Goal: Task Accomplishment & Management: Use online tool/utility

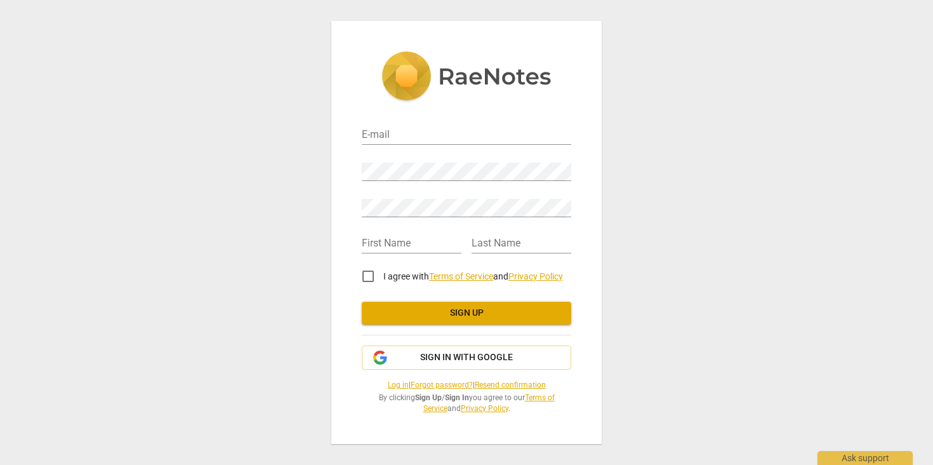
click at [441, 336] on div "E-mail Password Retype Password First Name Last Name I agree with Terms of Serv…" at bounding box center [466, 262] width 209 height 302
click at [430, 357] on span "Sign in with Google" at bounding box center [466, 357] width 93 height 13
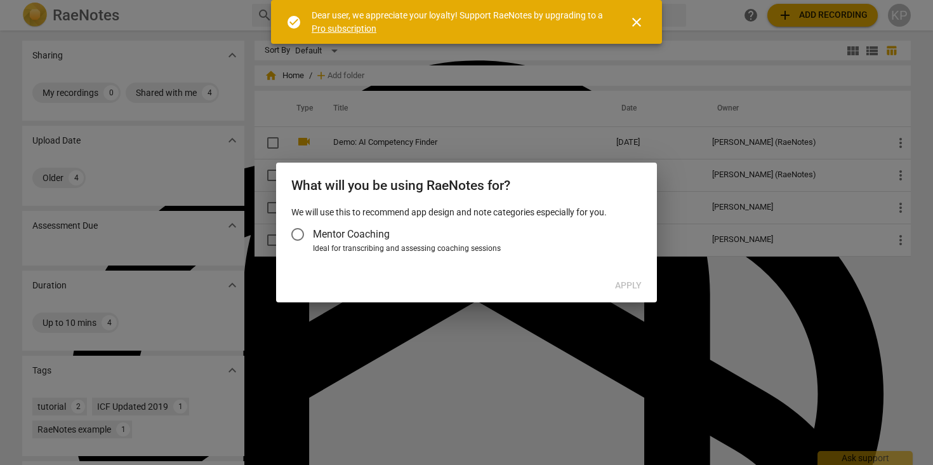
click at [494, 178] on h2 "What will you be using RaeNotes for?" at bounding box center [466, 186] width 350 height 16
click at [555, 133] on div at bounding box center [466, 232] width 933 height 465
click at [640, 11] on button "close" at bounding box center [636, 22] width 30 height 30
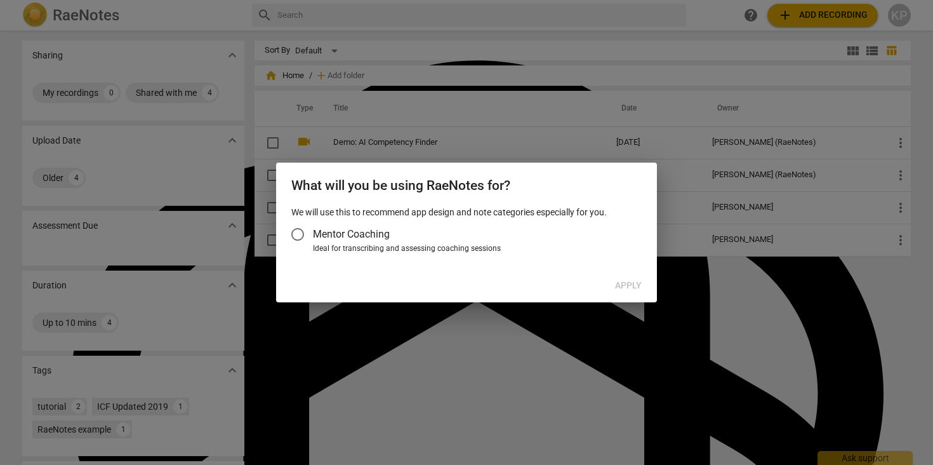
click at [386, 251] on div "Ideal for transcribing and assessing coaching sessions" at bounding box center [475, 248] width 325 height 11
click at [0, 0] on input "Ideal for transcribing and assessing coaching sessions" at bounding box center [0, 0] width 0 height 0
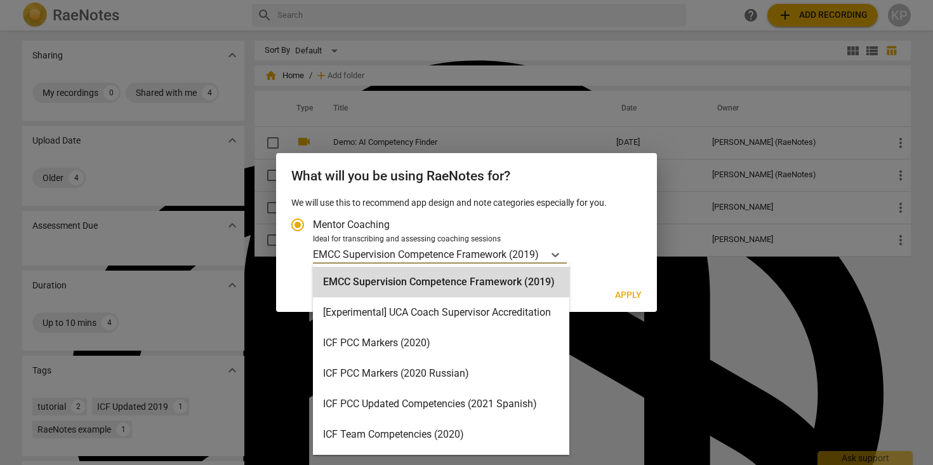
click at [544, 257] on div "EMCC Supervision Competence Framework (2019)" at bounding box center [428, 254] width 231 height 18
click at [0, 0] on input "Ideal for transcribing and assessing coaching sessions EMCC Supervision Compete…" at bounding box center [0, 0] width 0 height 0
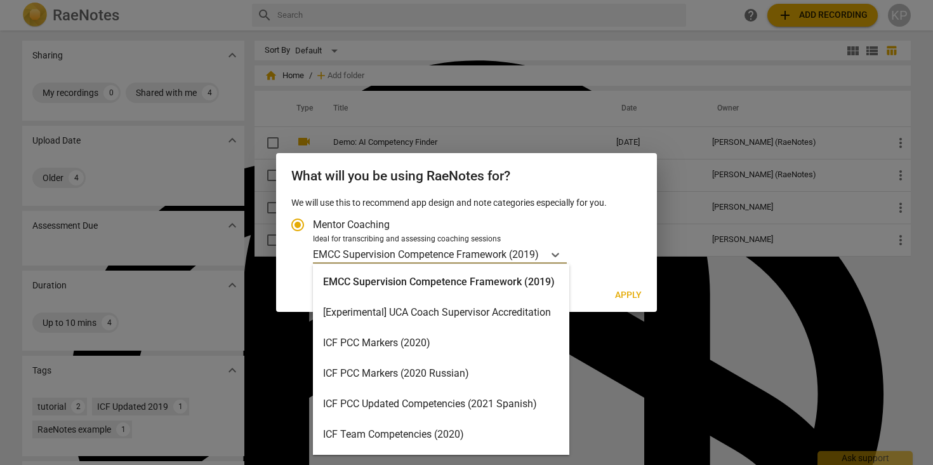
scroll to position [302, 0]
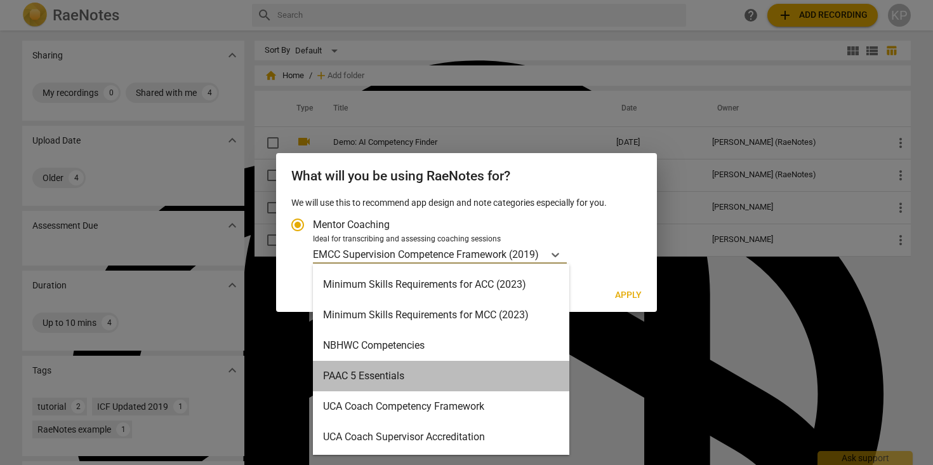
click at [526, 362] on div "PAAC 5 Essentials" at bounding box center [441, 376] width 256 height 30
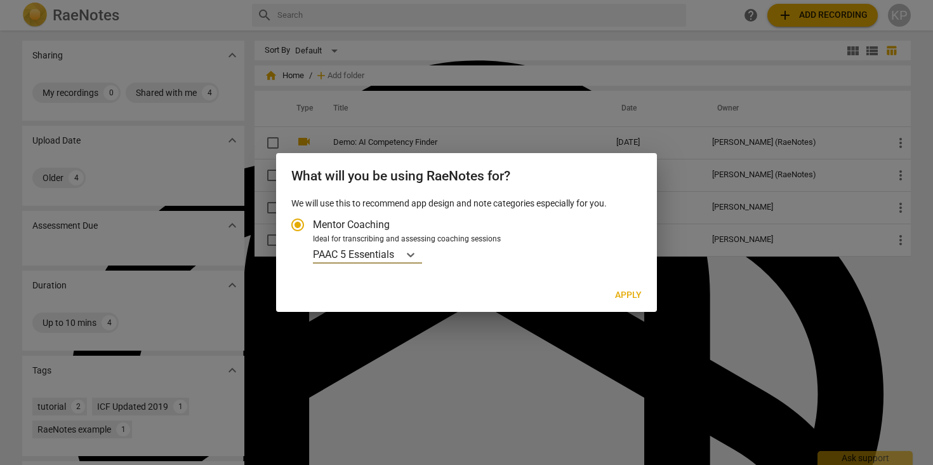
click at [680, 126] on div at bounding box center [466, 232] width 933 height 465
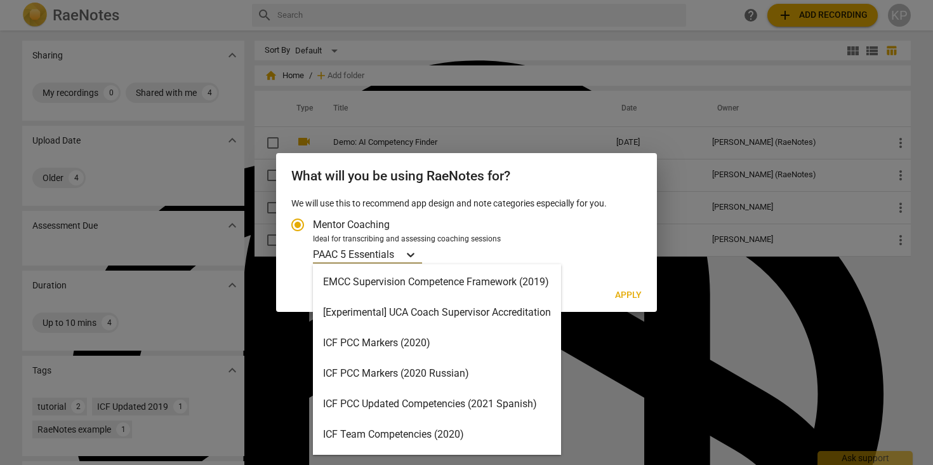
click at [406, 254] on icon "Account type" at bounding box center [410, 254] width 13 height 13
click at [0, 0] on input "Ideal for transcribing and assessing coaching sessions PAAC 5 Essentials select…" at bounding box center [0, 0] width 0 height 0
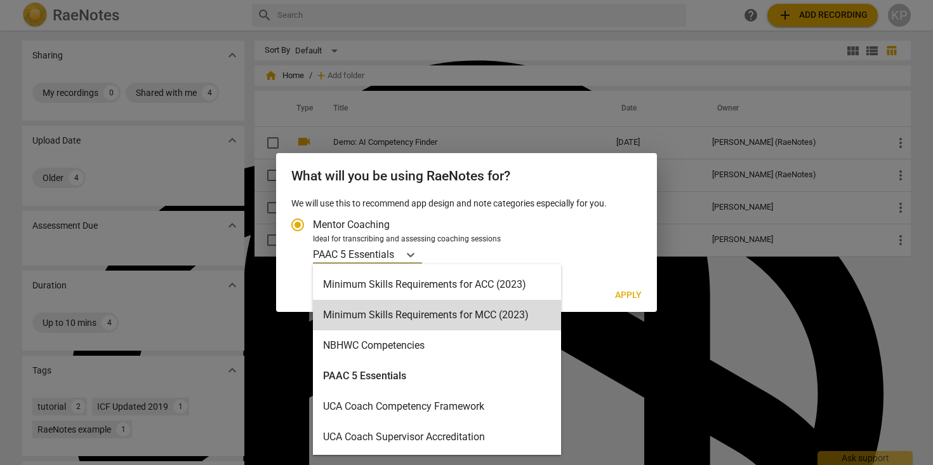
scroll to position [0, 0]
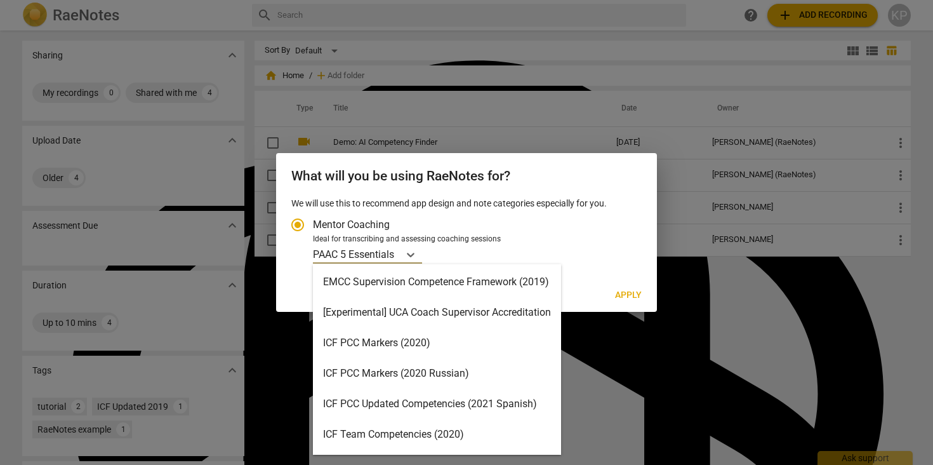
click at [423, 293] on div "EMCC Supervision Competence Framework (2019)" at bounding box center [437, 282] width 248 height 30
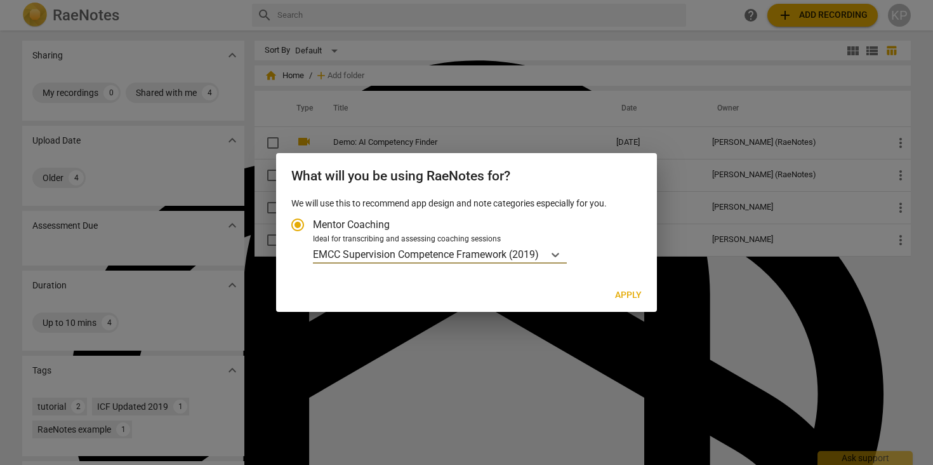
click at [632, 295] on span "Apply" at bounding box center [628, 295] width 27 height 13
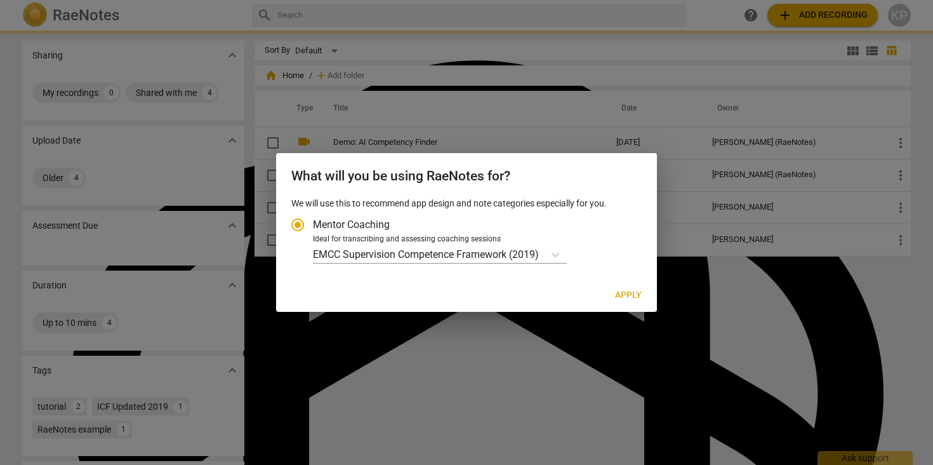
radio input "false"
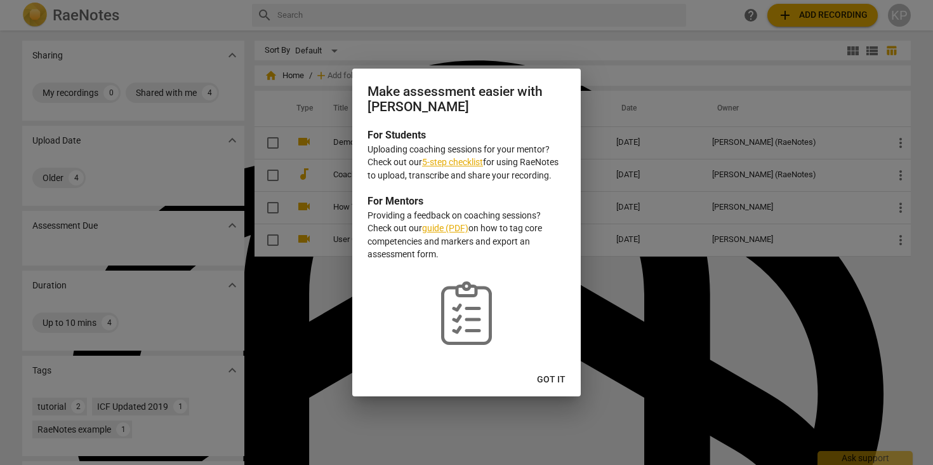
click at [557, 386] on button "Got it" at bounding box center [551, 379] width 49 height 23
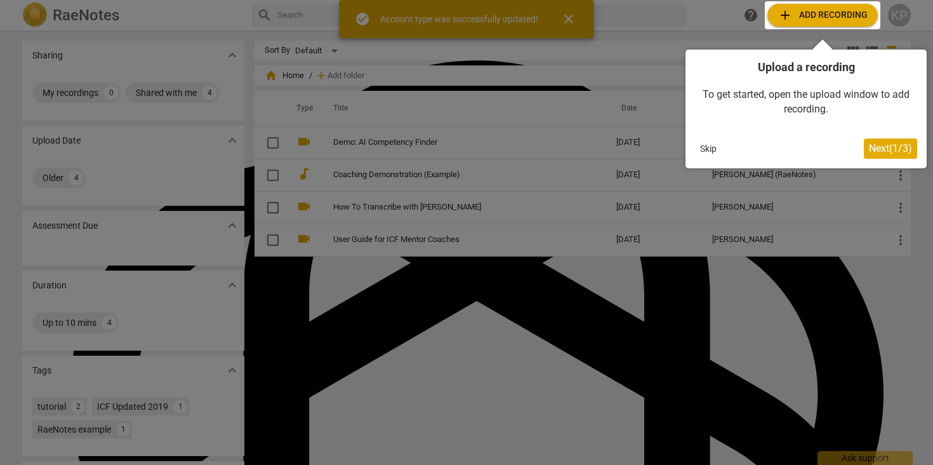
click at [830, 23] on div at bounding box center [823, 15] width 116 height 28
click at [809, 6] on div at bounding box center [823, 15] width 116 height 28
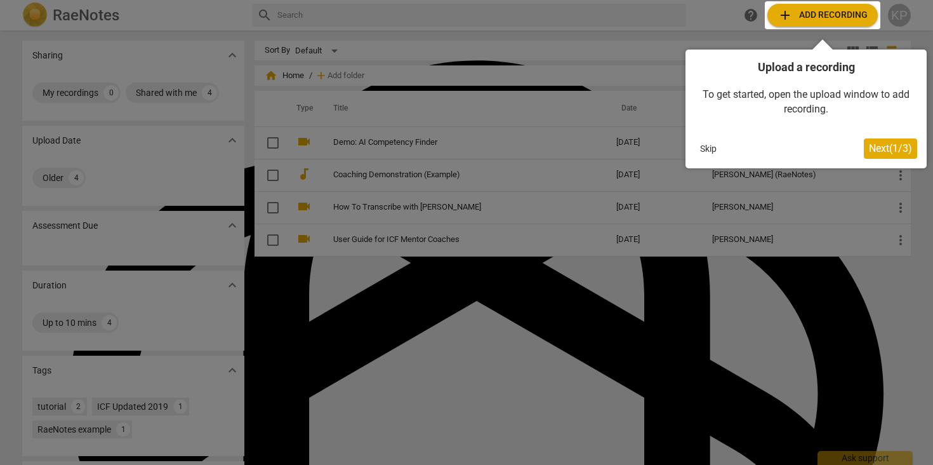
click at [707, 154] on button "Skip" at bounding box center [708, 148] width 27 height 19
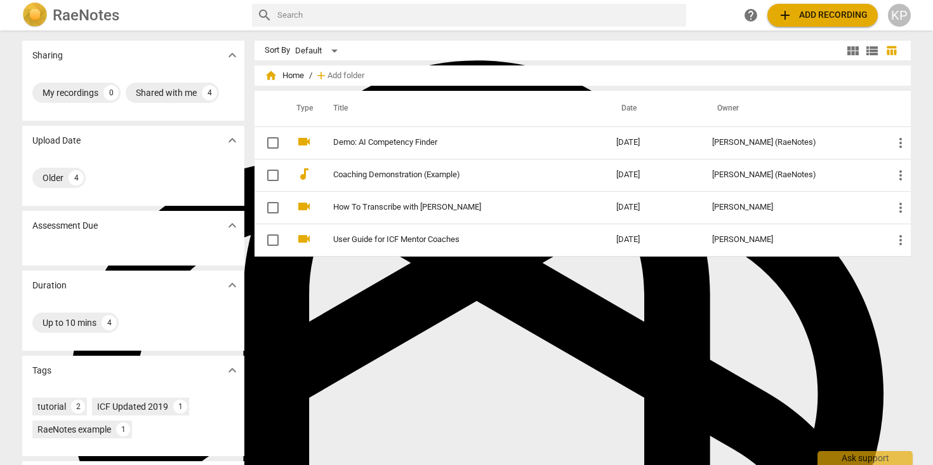
click at [816, 25] on button "add Add recording" at bounding box center [822, 15] width 110 height 23
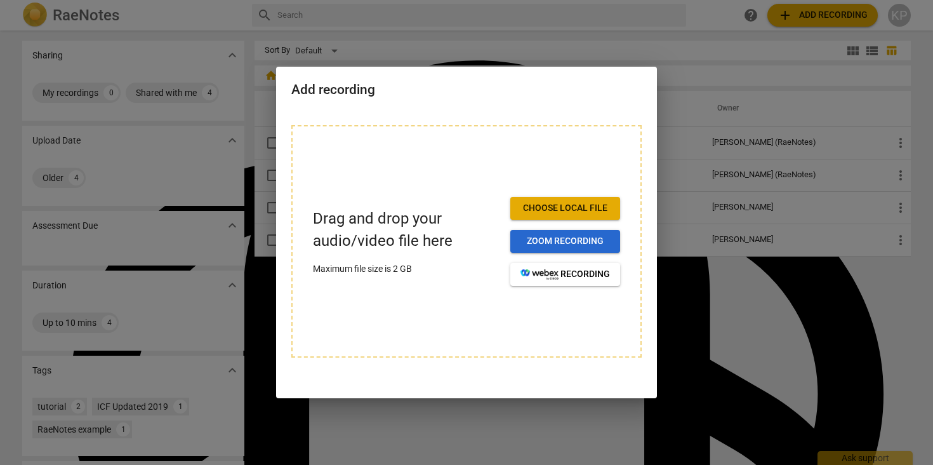
click at [581, 241] on span "Zoom recording" at bounding box center [564, 241] width 89 height 13
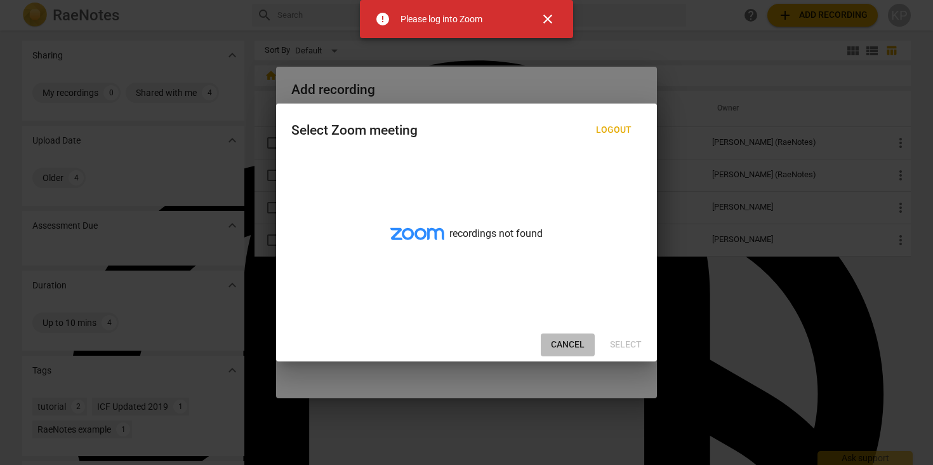
click at [563, 333] on button "Cancel" at bounding box center [568, 344] width 54 height 23
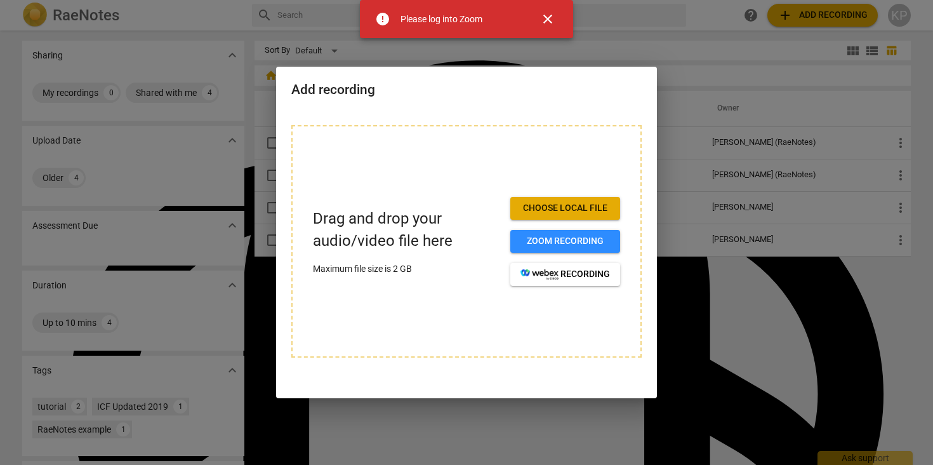
click at [587, 207] on span "Choose local file" at bounding box center [564, 208] width 89 height 13
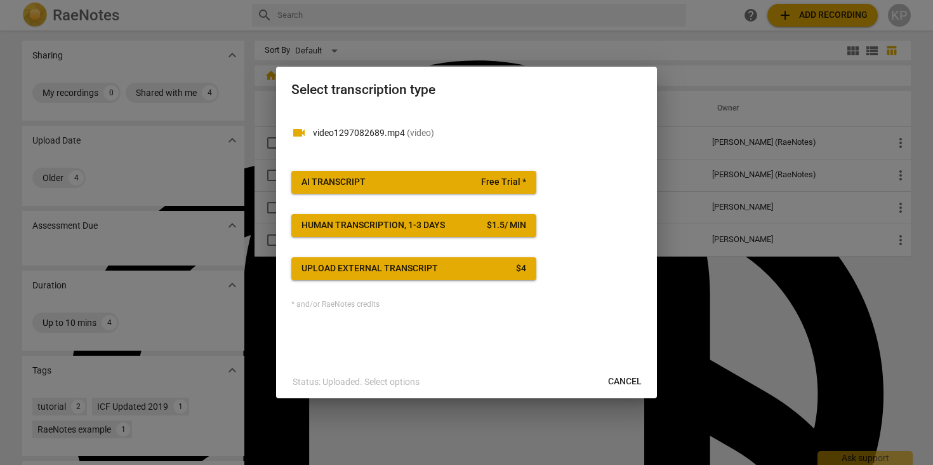
click at [512, 183] on span "Free Trial *" at bounding box center [503, 182] width 45 height 13
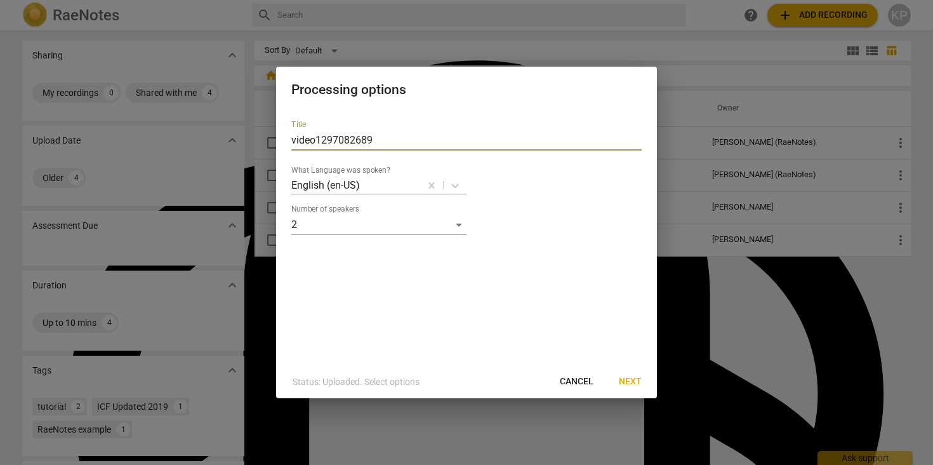
drag, startPoint x: 444, startPoint y: 135, endPoint x: 210, endPoint y: 135, distance: 234.2
click at [210, 135] on div "Processing options Title video1297082689 What Language was spoken? English (en-…" at bounding box center [466, 232] width 933 height 465
type input "[PERSON_NAME] Interview"
click at [636, 380] on span "Next" at bounding box center [630, 381] width 23 height 13
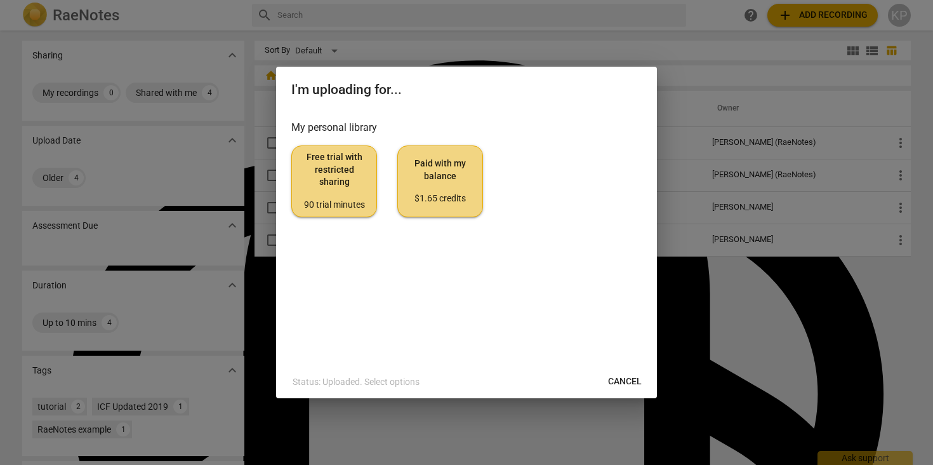
click at [353, 185] on span "Free trial with restricted sharing 90 trial minutes" at bounding box center [334, 181] width 64 height 60
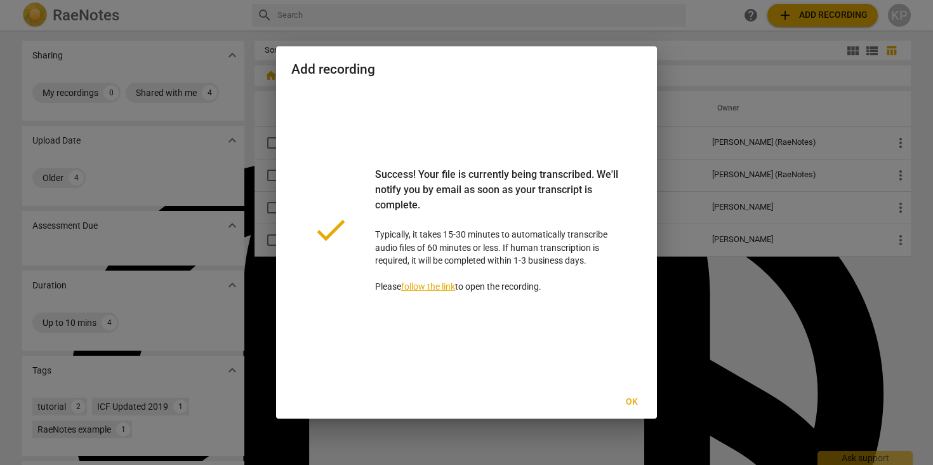
click at [638, 403] on span "Ok" at bounding box center [631, 401] width 20 height 13
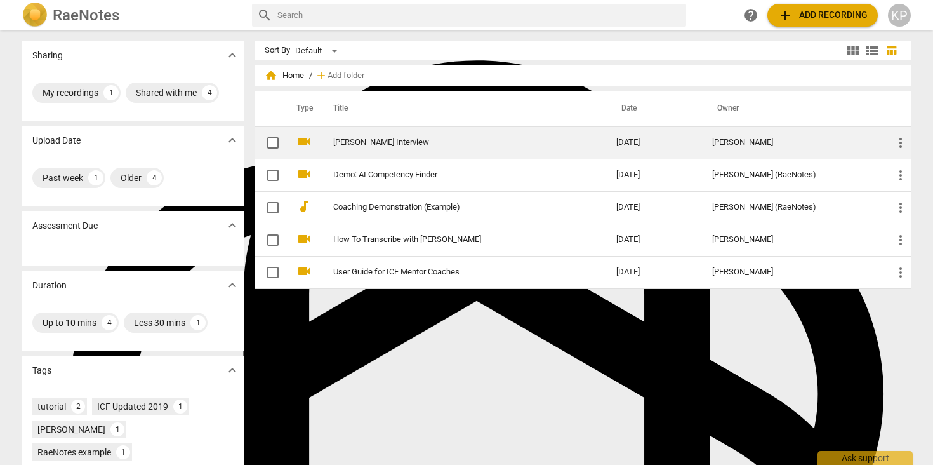
click at [487, 140] on link "Mateo Interview" at bounding box center [451, 143] width 237 height 10
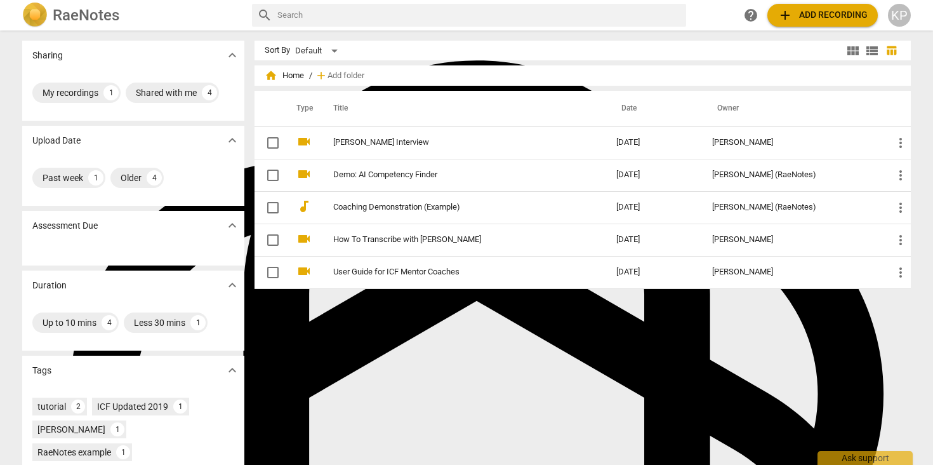
click at [795, 8] on span "add Add recording" at bounding box center [823, 15] width 90 height 15
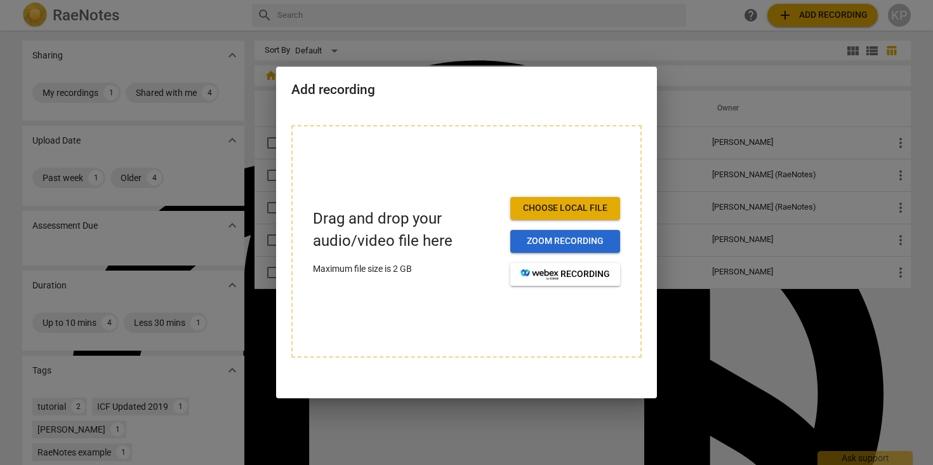
click at [557, 243] on span "Zoom recording" at bounding box center [564, 241] width 89 height 13
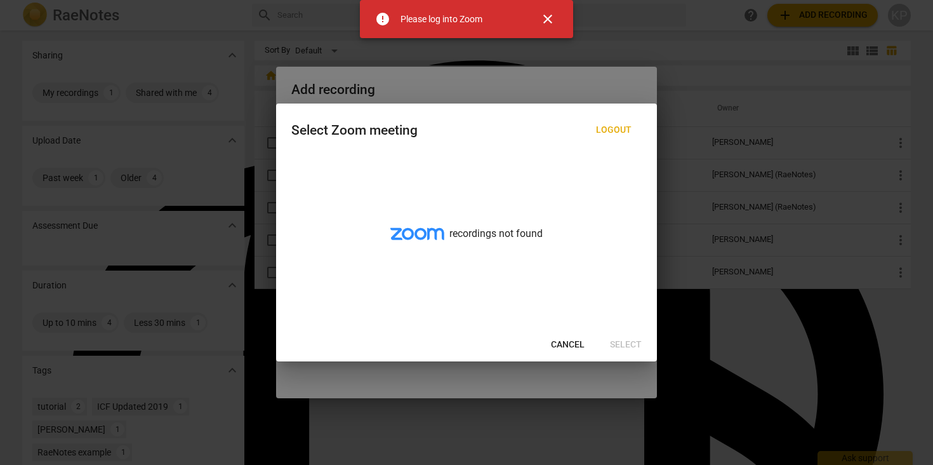
click at [569, 338] on span "Cancel" at bounding box center [568, 344] width 34 height 13
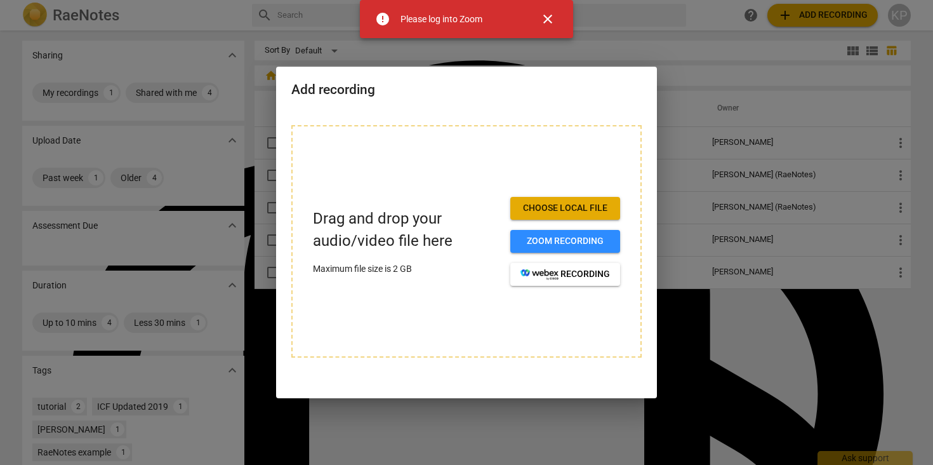
click at [686, 319] on div at bounding box center [466, 232] width 933 height 465
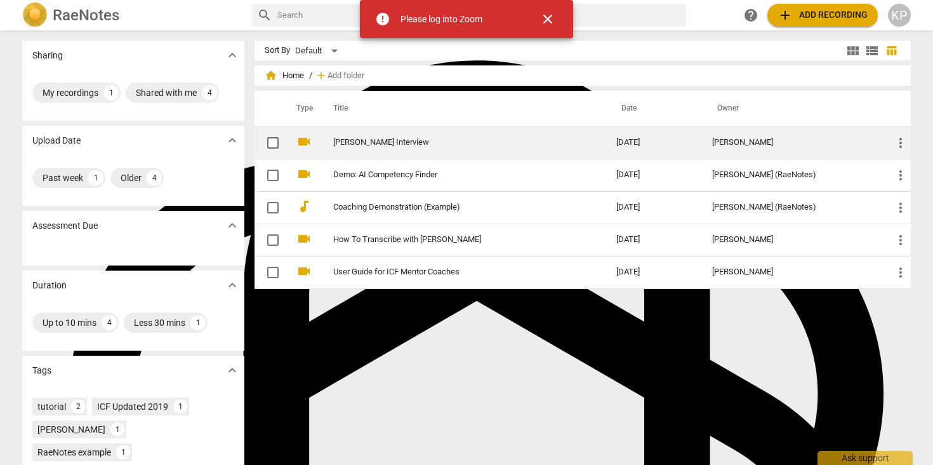
click at [579, 147] on td "Mateo Interview" at bounding box center [462, 142] width 288 height 32
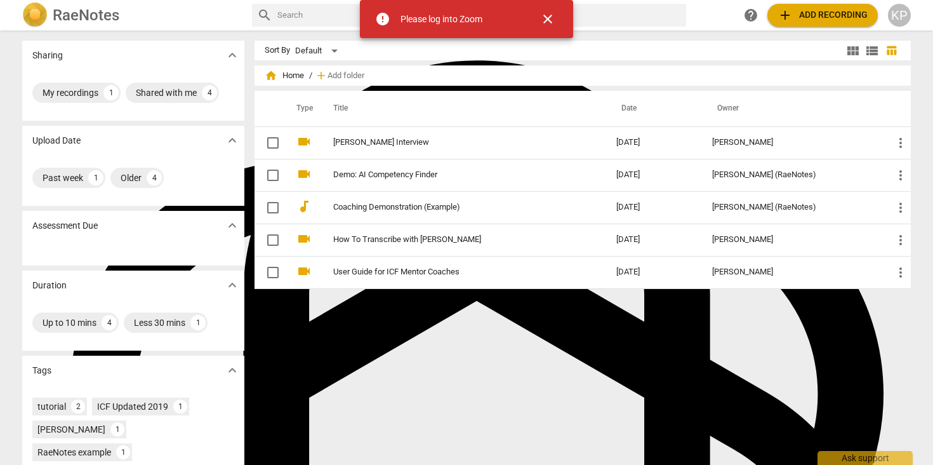
type textarea "compare_arrows"
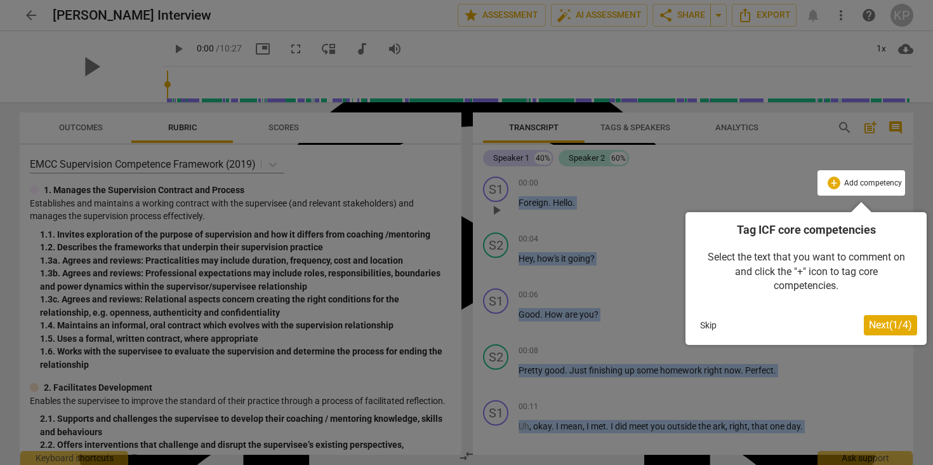
click at [717, 327] on button "Skip" at bounding box center [708, 324] width 27 height 19
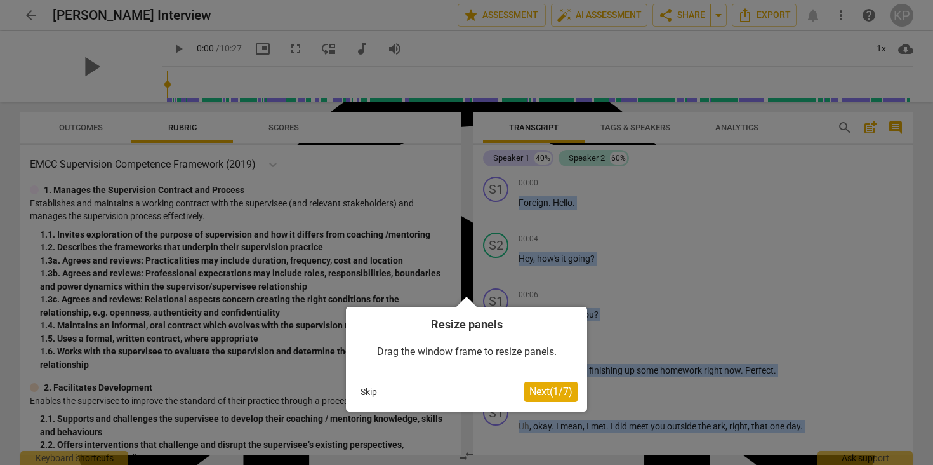
click at [358, 396] on button "Skip" at bounding box center [368, 391] width 27 height 19
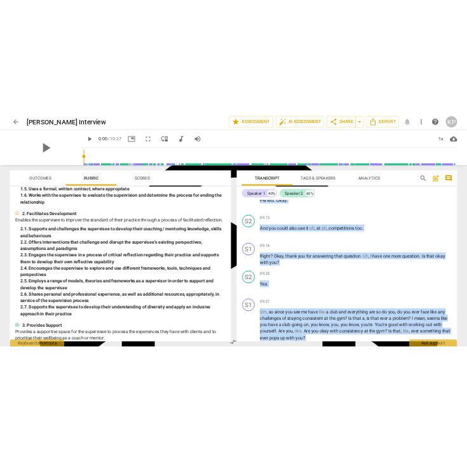
scroll to position [3841, 0]
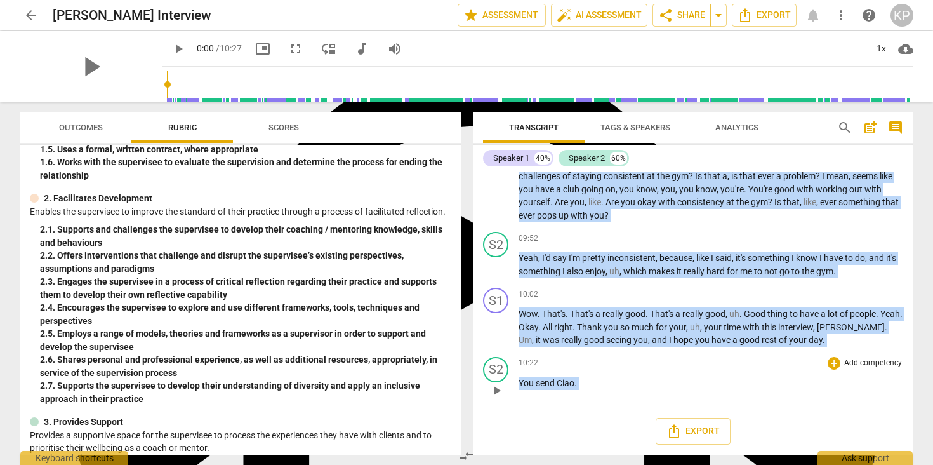
click at [599, 385] on p "You send Ciao ." at bounding box center [711, 382] width 385 height 13
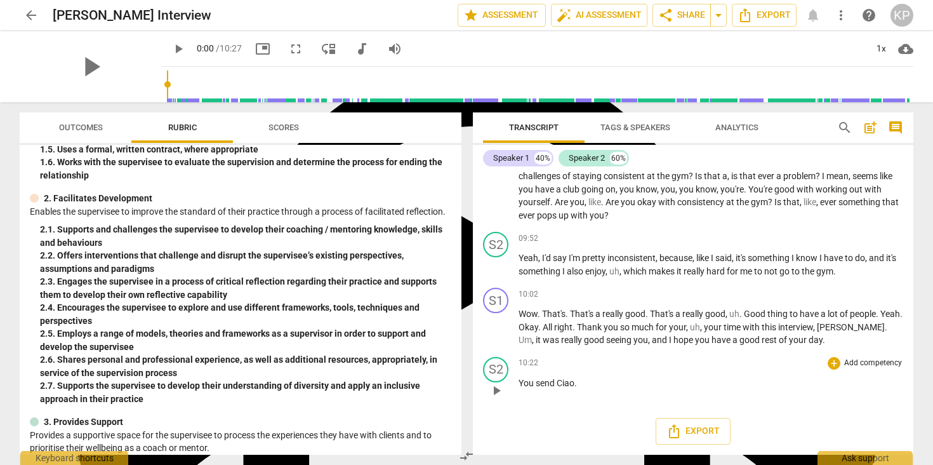
click at [571, 369] on div "10:22 + Add competency keyboard_arrow_right" at bounding box center [711, 363] width 385 height 13
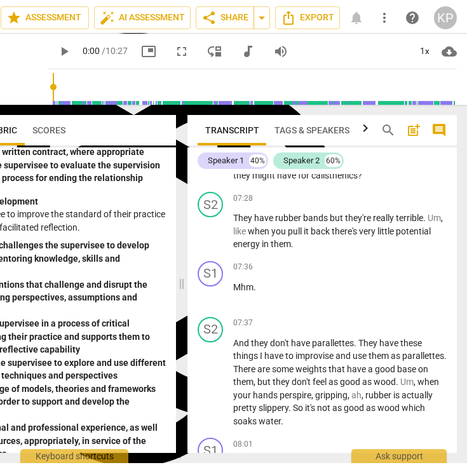
scroll to position [4548, 0]
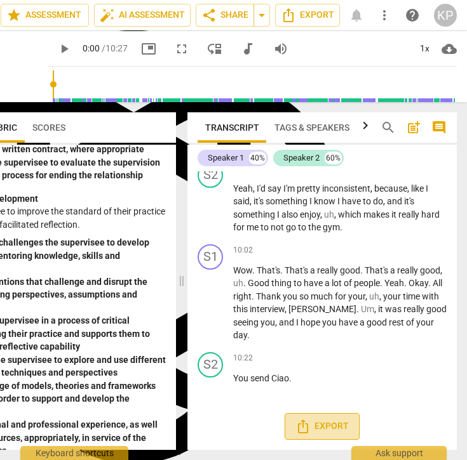
click at [339, 426] on span "Export" at bounding box center [321, 426] width 53 height 15
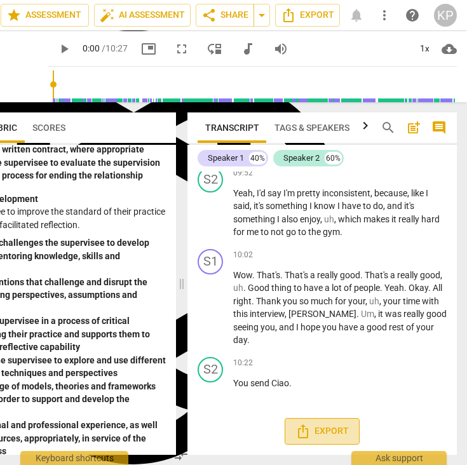
scroll to position [4543, 0]
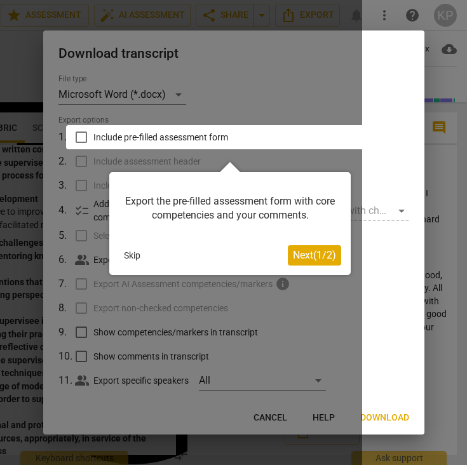
click at [137, 253] on button "Skip" at bounding box center [132, 255] width 27 height 19
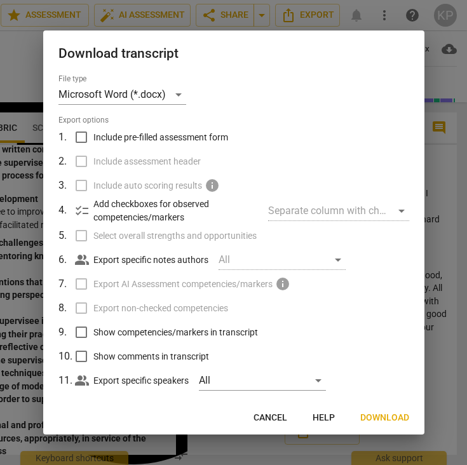
scroll to position [17, 0]
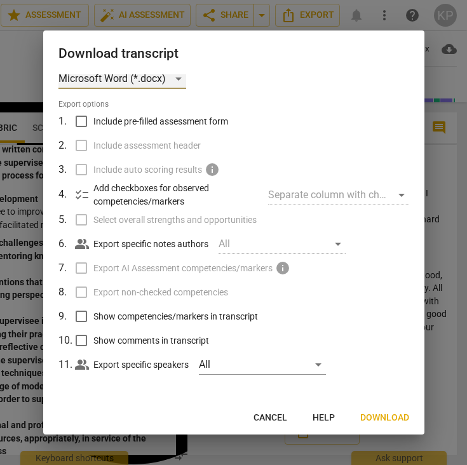
click at [170, 77] on div "Microsoft Word (*.docx)" at bounding box center [122, 79] width 128 height 20
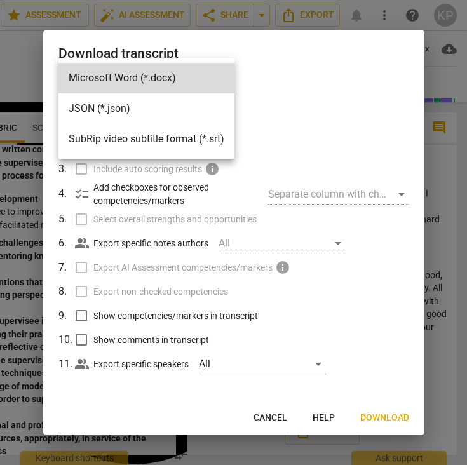
click at [285, 76] on div at bounding box center [233, 232] width 467 height 465
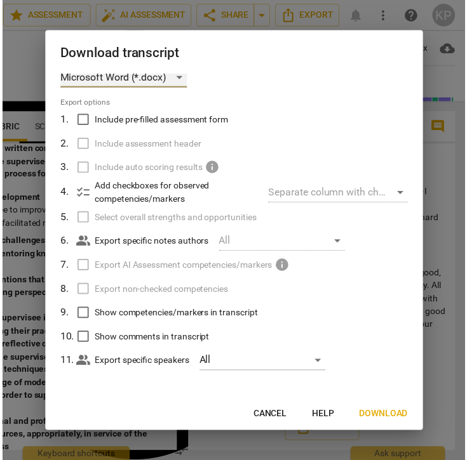
scroll to position [10, 0]
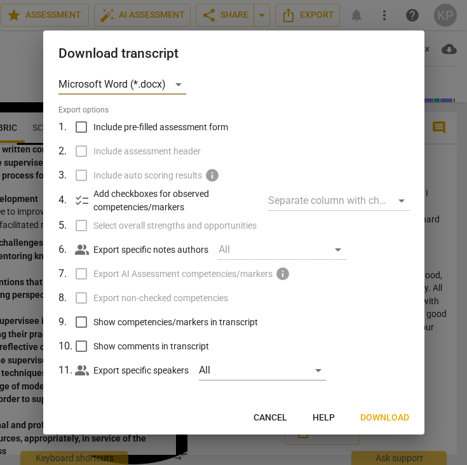
click at [284, 413] on span "Cancel" at bounding box center [270, 417] width 34 height 13
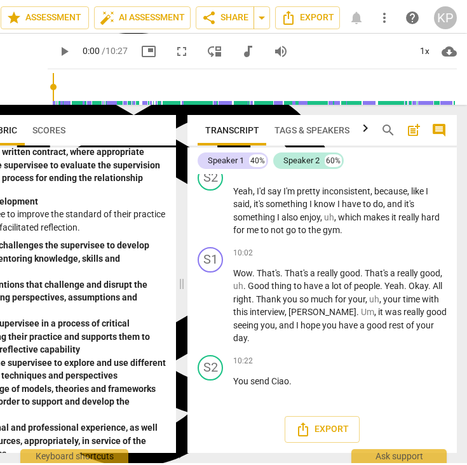
scroll to position [4548, 0]
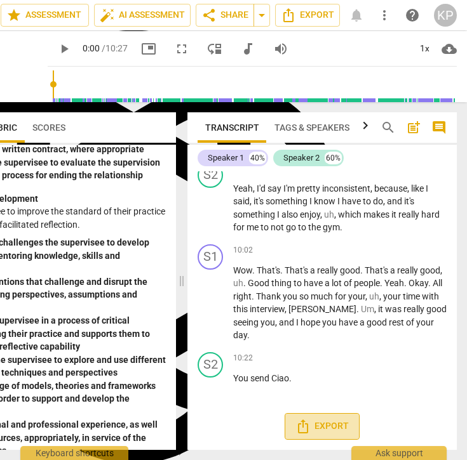
click at [340, 427] on span "Export" at bounding box center [321, 426] width 53 height 15
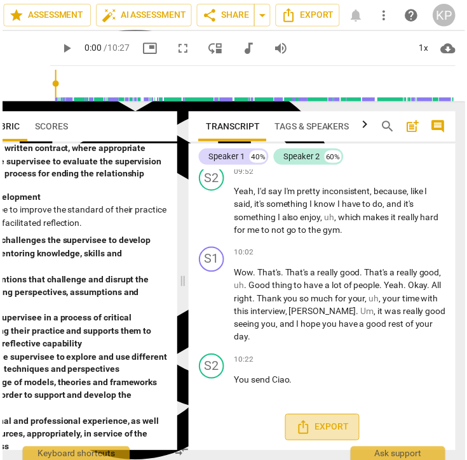
scroll to position [4543, 0]
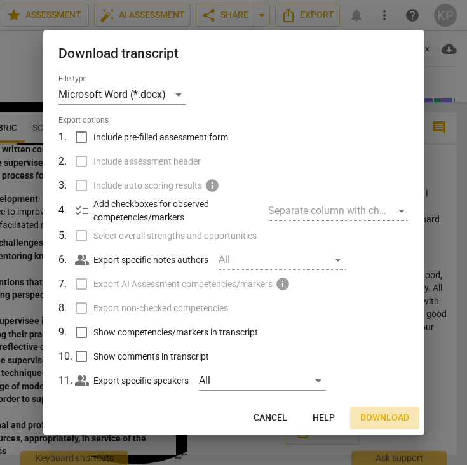
click at [374, 413] on span "Download" at bounding box center [384, 417] width 49 height 13
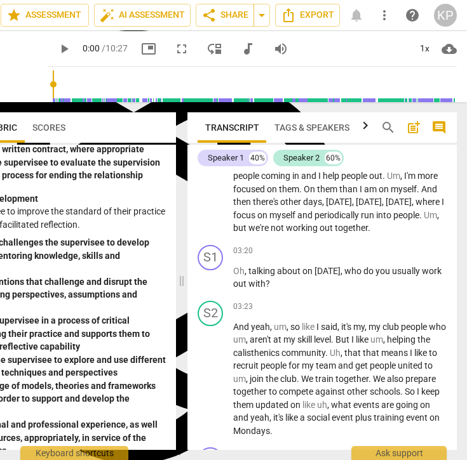
scroll to position [1887, 0]
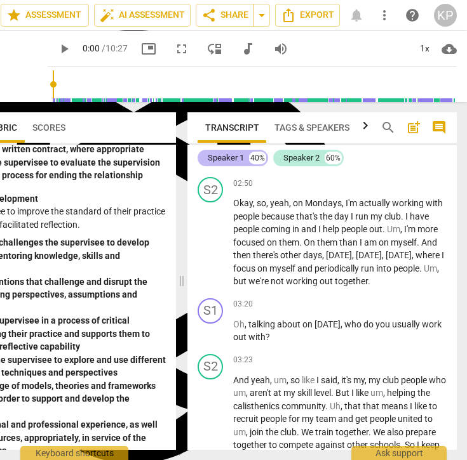
click at [234, 156] on div "Speaker 1" at bounding box center [226, 158] width 36 height 13
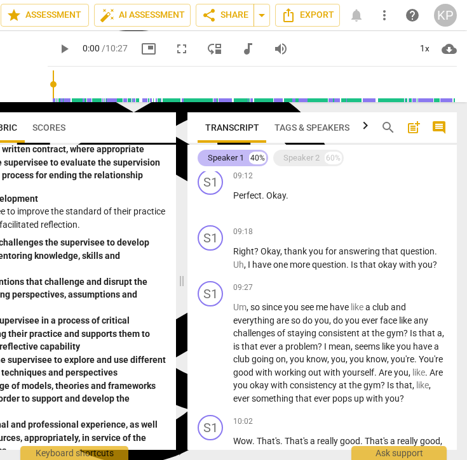
click at [234, 156] on div "Speaker 1" at bounding box center [226, 158] width 36 height 13
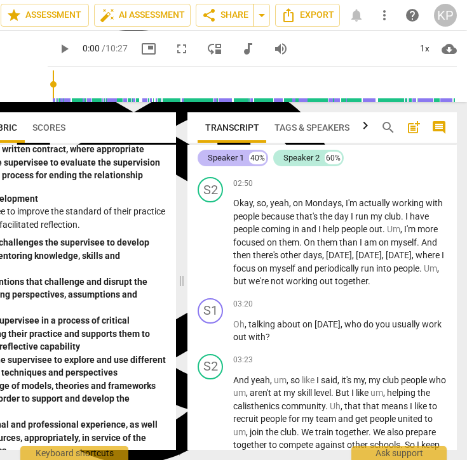
click at [234, 156] on div "Speaker 1" at bounding box center [226, 158] width 36 height 13
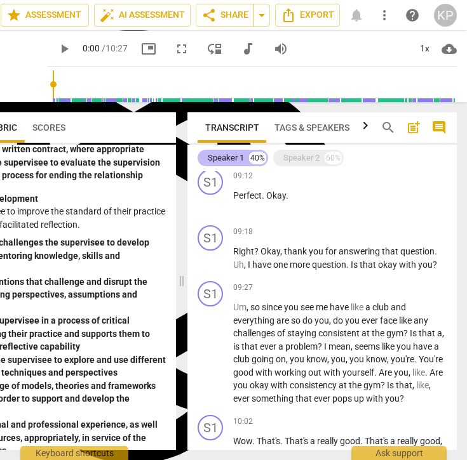
scroll to position [971, 0]
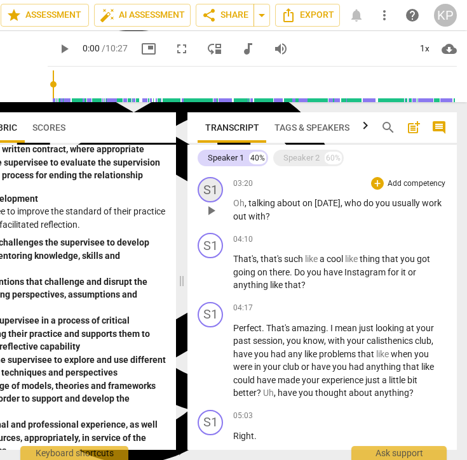
click at [210, 191] on div "S1" at bounding box center [209, 189] width 25 height 25
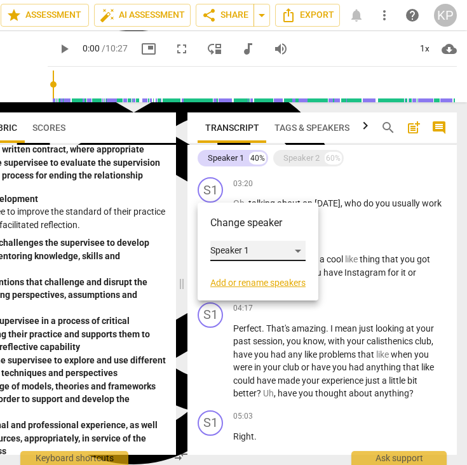
click at [239, 249] on div "Speaker 1" at bounding box center [257, 251] width 95 height 20
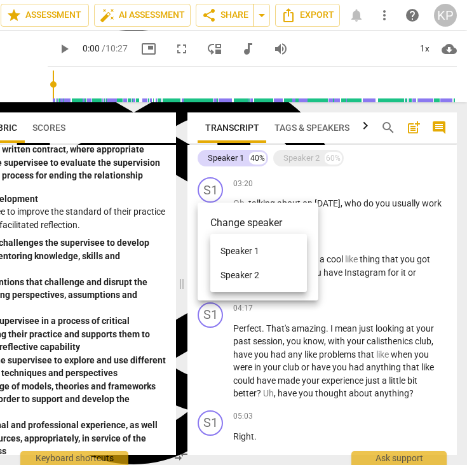
click at [245, 251] on li "Speaker 1" at bounding box center [258, 251] width 96 height 24
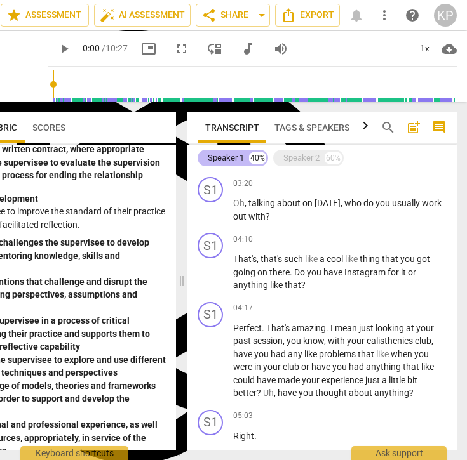
click at [237, 161] on div "Speaker 1" at bounding box center [226, 158] width 36 height 13
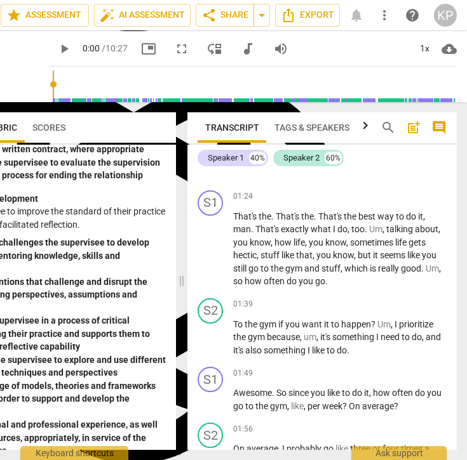
scroll to position [1887, 0]
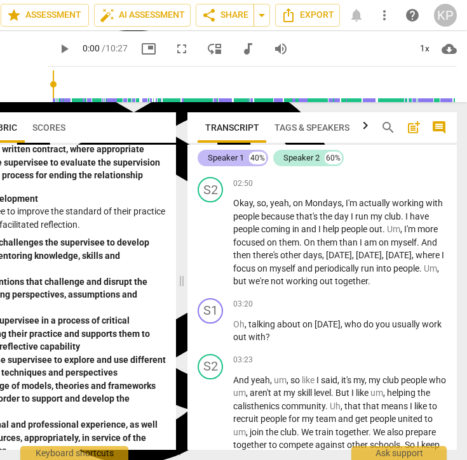
click at [248, 157] on div "Speaker 1 40%" at bounding box center [232, 158] width 70 height 17
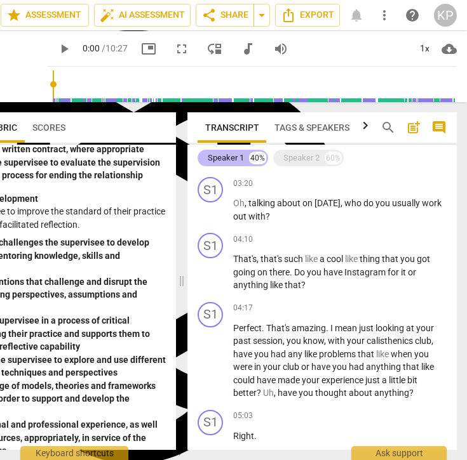
click at [232, 161] on div "Speaker 1" at bounding box center [226, 158] width 36 height 13
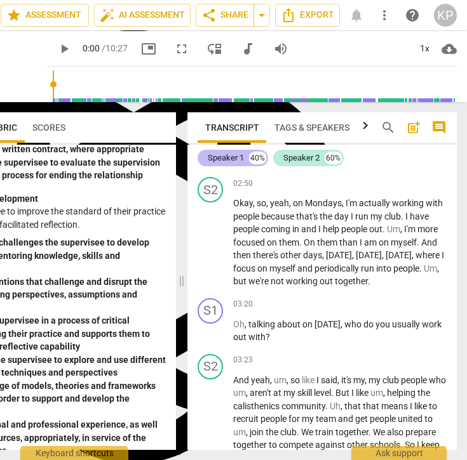
click at [232, 161] on div "Speaker 1" at bounding box center [226, 158] width 36 height 13
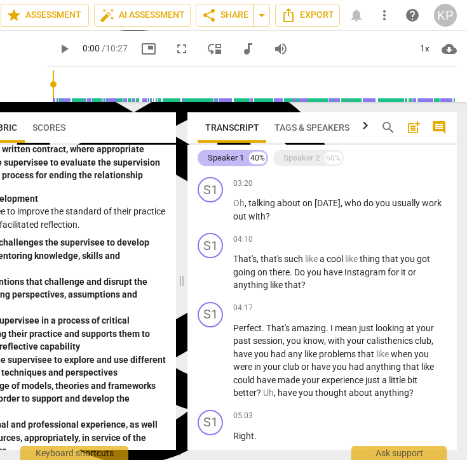
click at [254, 161] on div "40%" at bounding box center [257, 158] width 17 height 13
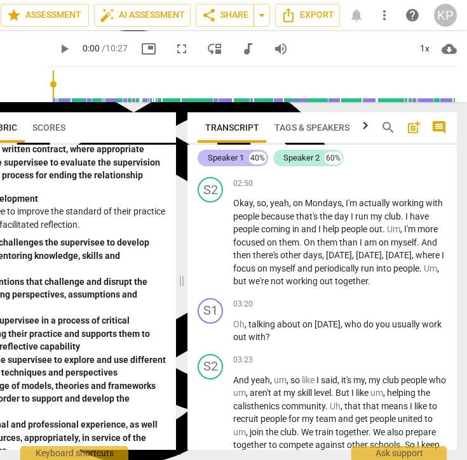
click at [234, 153] on div "Speaker 1" at bounding box center [226, 158] width 36 height 13
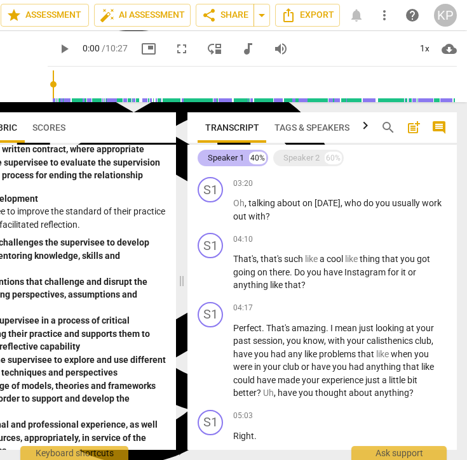
click at [203, 160] on div "Speaker 1 40%" at bounding box center [232, 158] width 70 height 17
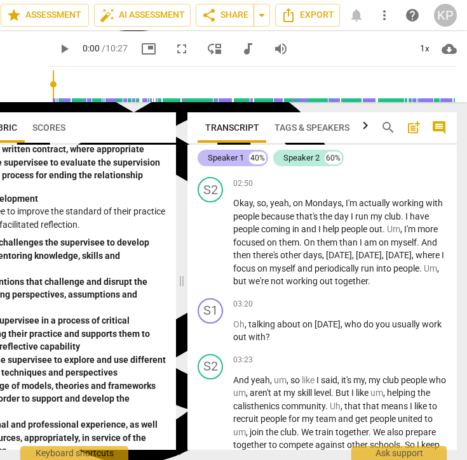
click at [232, 164] on div "Speaker 1" at bounding box center [226, 158] width 36 height 13
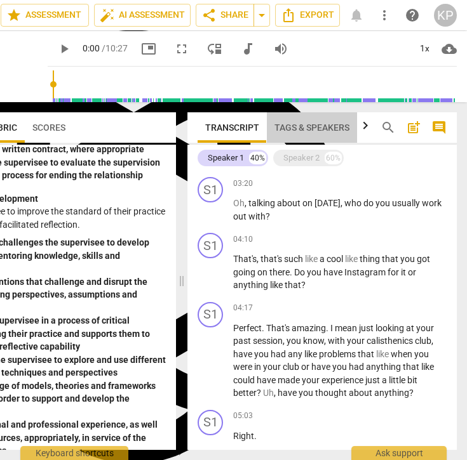
click at [309, 132] on span "Tags & Speakers" at bounding box center [311, 128] width 75 height 10
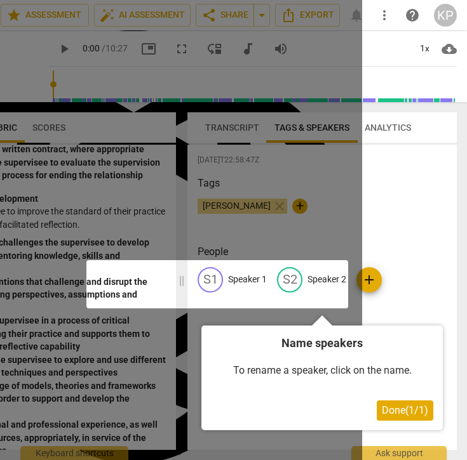
click at [308, 245] on div at bounding box center [128, 230] width 467 height 460
click at [248, 277] on div at bounding box center [217, 284] width 262 height 48
click at [371, 404] on div "Done ( 1 / 1 )" at bounding box center [322, 411] width 222 height 20
click at [389, 404] on span "Done ( 1 / 1 )" at bounding box center [404, 410] width 46 height 12
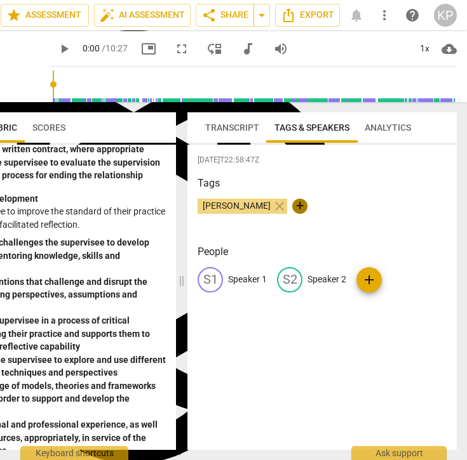
click at [292, 202] on span "+" at bounding box center [299, 206] width 15 height 15
click at [304, 216] on div "Kenny Phan close check" at bounding box center [321, 211] width 249 height 25
click at [292, 209] on span "+" at bounding box center [299, 206] width 15 height 15
type input "Mateo Graham"
click at [287, 281] on span "edit" at bounding box center [289, 279] width 15 height 15
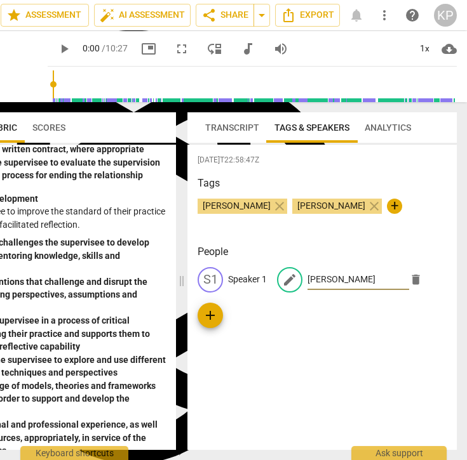
type input "Mateo Graham"
click at [312, 334] on div "People S1 Speaker 1 edit Mateo Graham delete add" at bounding box center [321, 291] width 249 height 94
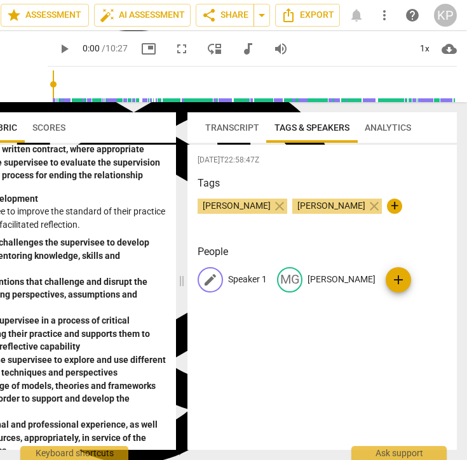
click at [239, 282] on p "Speaker 1" at bounding box center [247, 279] width 39 height 13
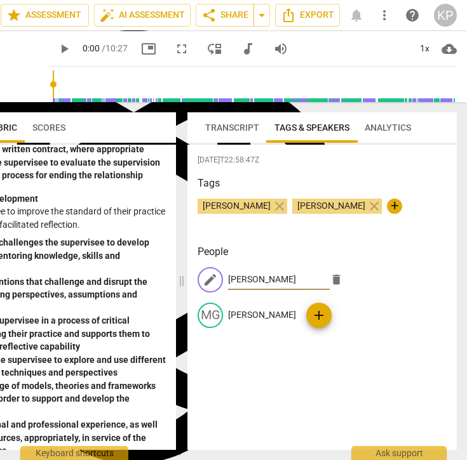
type input "Kenny Phan"
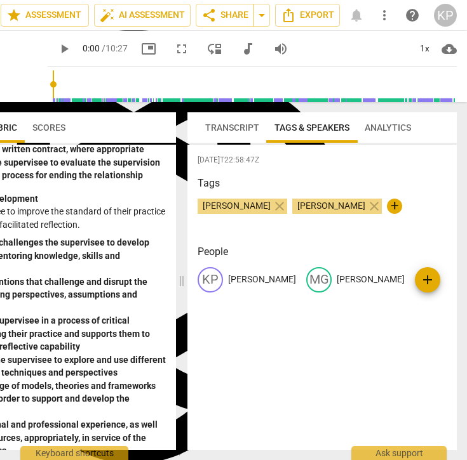
click at [321, 356] on div "2025-10-06T22:58:47Z Tags Kenny Phan close Mateo Graham close + People KP Kenny…" at bounding box center [321, 297] width 269 height 305
click at [238, 129] on span "Transcript" at bounding box center [232, 128] width 54 height 10
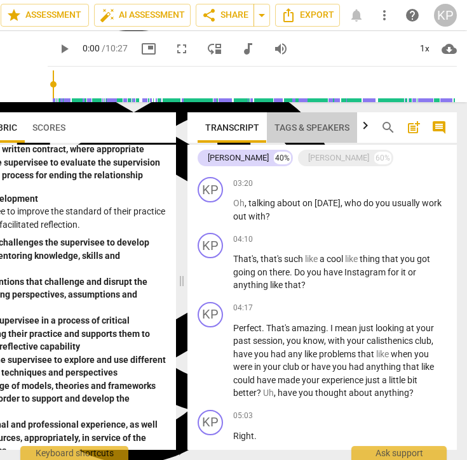
click at [296, 125] on span "Tags & Speakers" at bounding box center [311, 128] width 75 height 10
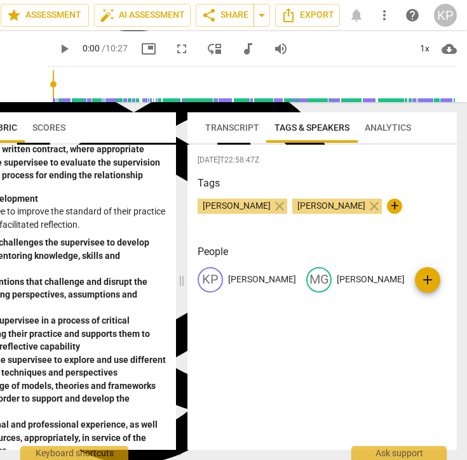
click at [221, 128] on span "Transcript" at bounding box center [232, 128] width 54 height 10
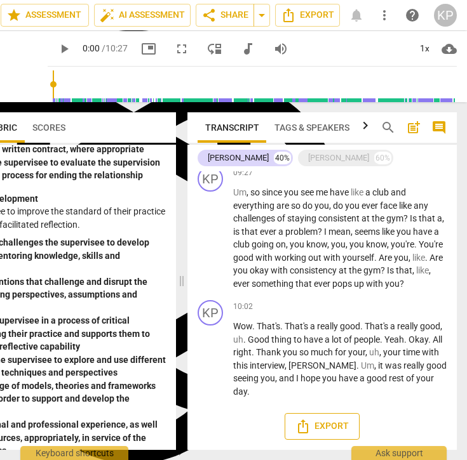
click at [307, 432] on icon "Export" at bounding box center [302, 426] width 15 height 15
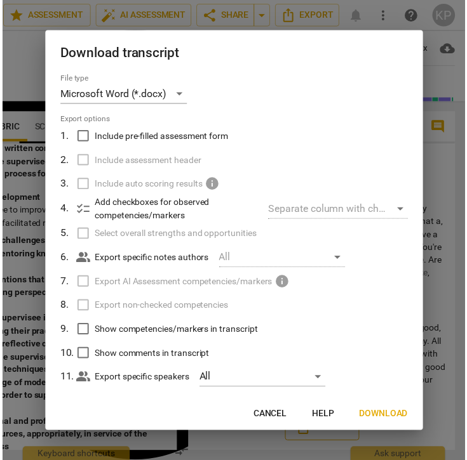
scroll to position [2010, 0]
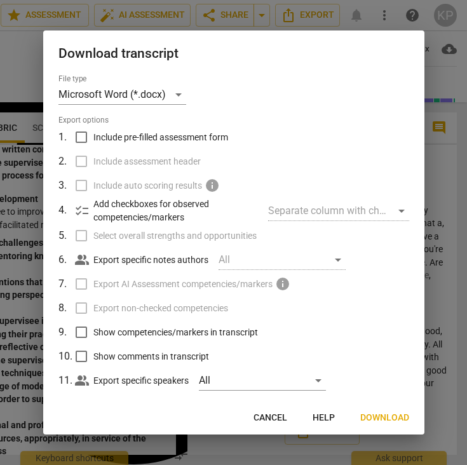
click at [377, 412] on span "Download" at bounding box center [384, 417] width 49 height 13
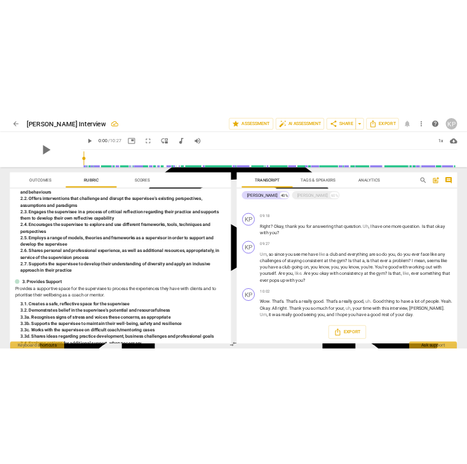
scroll to position [189, 0]
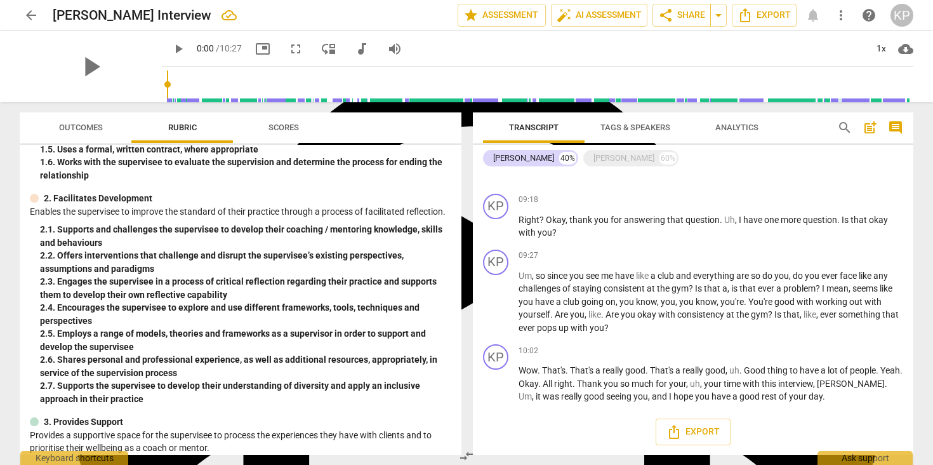
click at [27, 15] on span "arrow_back" at bounding box center [30, 15] width 15 height 15
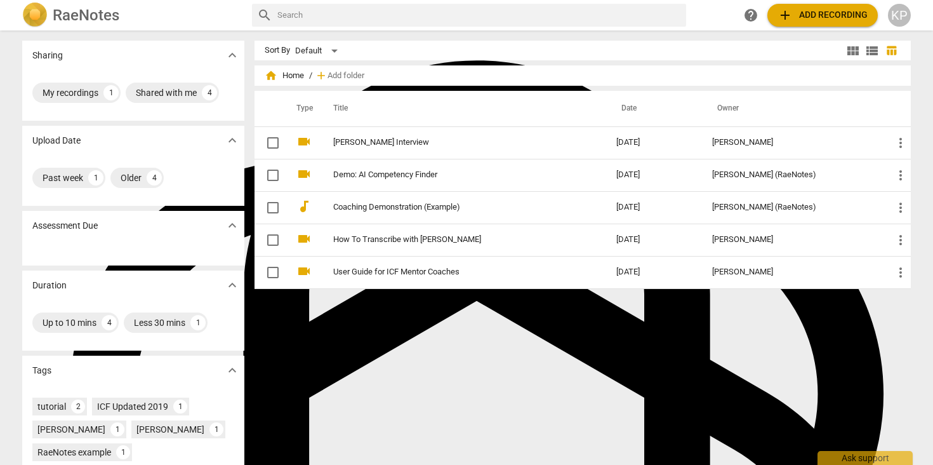
click at [786, 22] on span "add" at bounding box center [785, 15] width 15 height 15
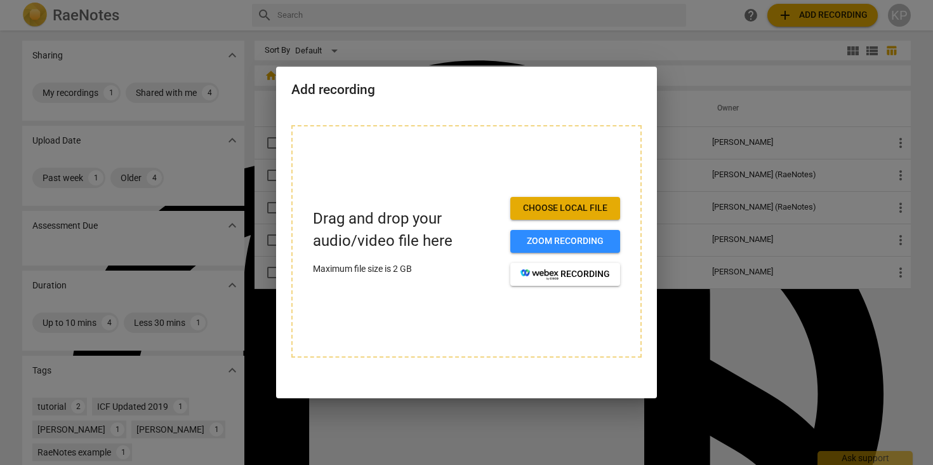
click at [588, 218] on button "Choose local file" at bounding box center [565, 208] width 110 height 23
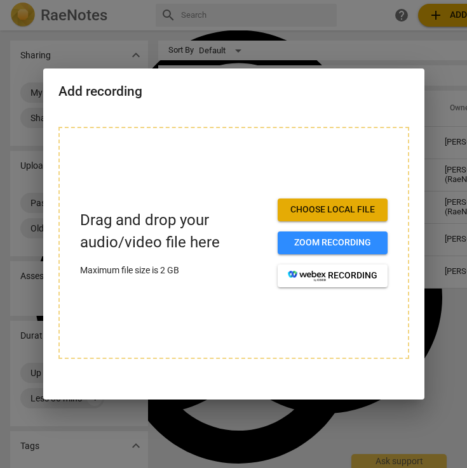
click at [13, 214] on div at bounding box center [233, 234] width 467 height 468
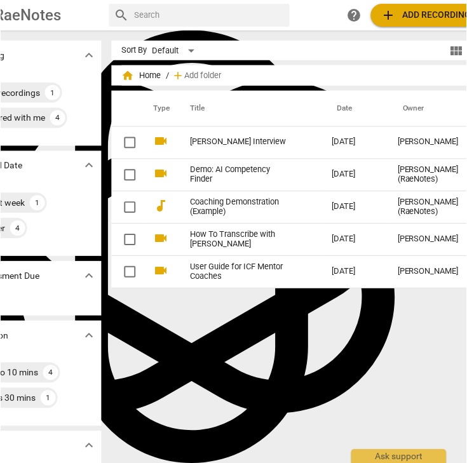
scroll to position [0, 105]
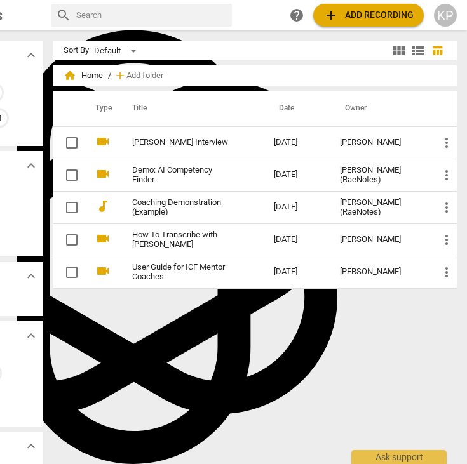
click at [344, 8] on span "add Add recording" at bounding box center [368, 15] width 90 height 15
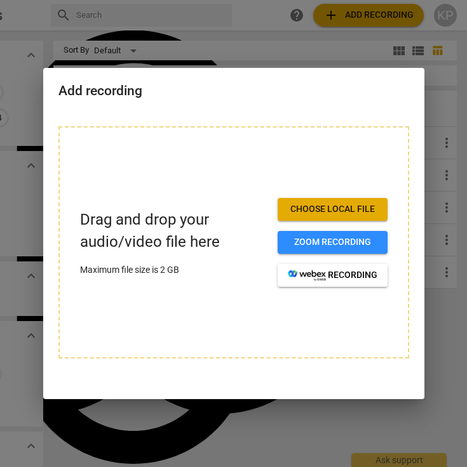
click at [408, 39] on div at bounding box center [233, 233] width 467 height 467
